Goal: Information Seeking & Learning: Learn about a topic

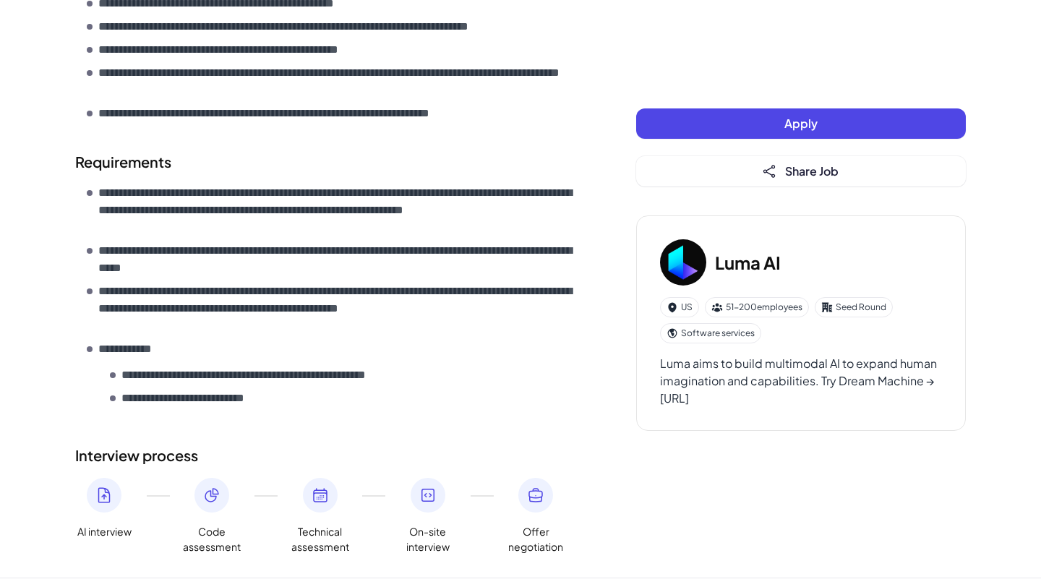
scroll to position [725, 0]
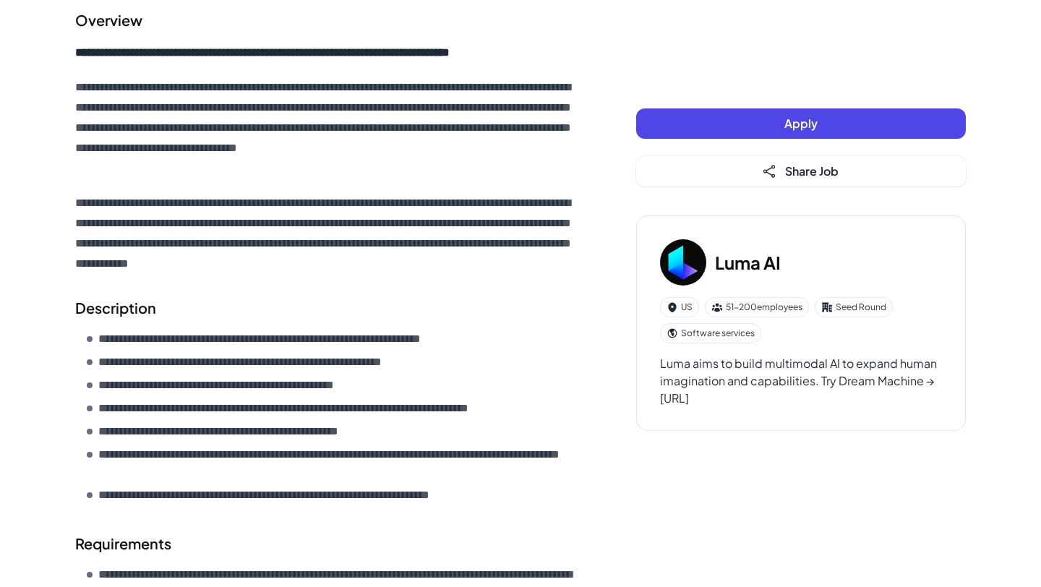
scroll to position [667, 0]
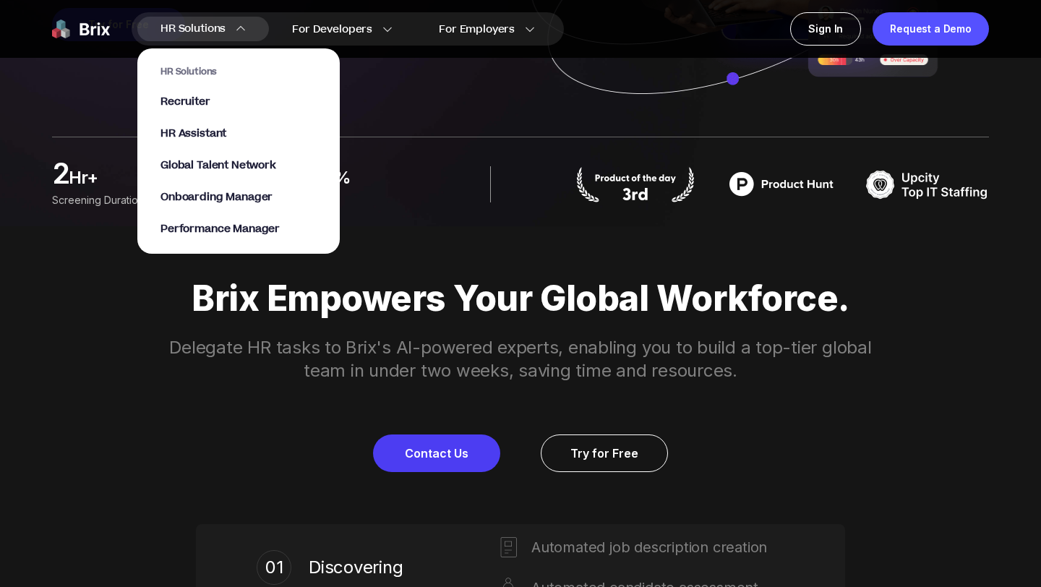
scroll to position [386, 0]
